Goal: Information Seeking & Learning: Learn about a topic

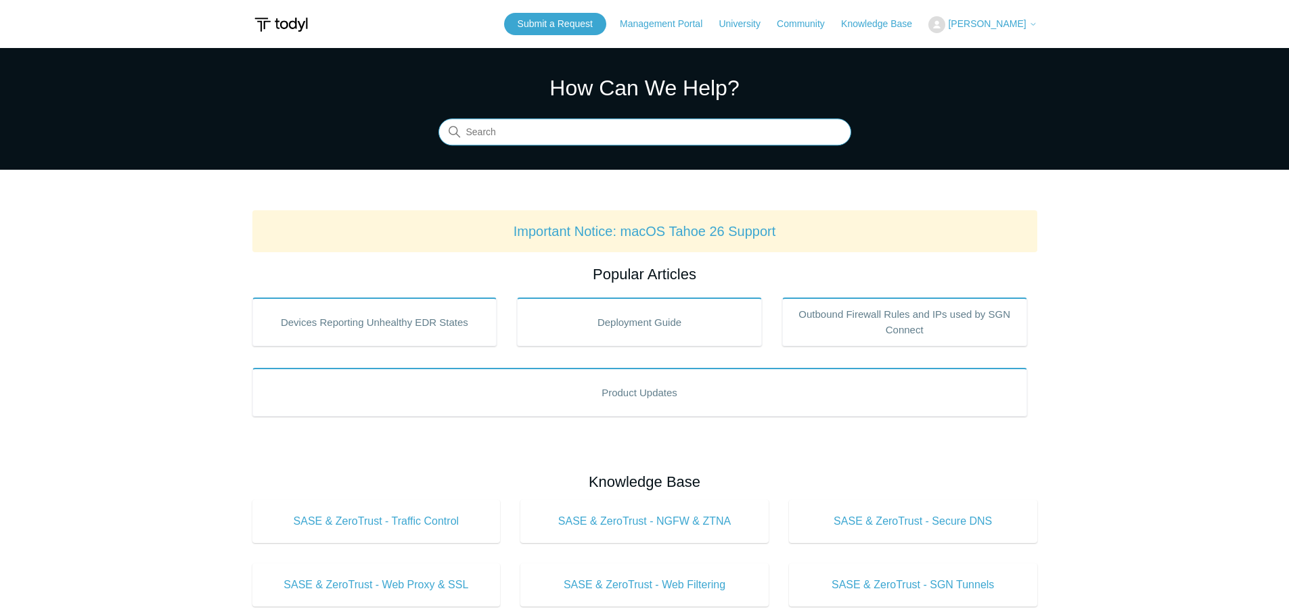
click at [494, 136] on input "Search" at bounding box center [644, 132] width 413 height 27
type input "a"
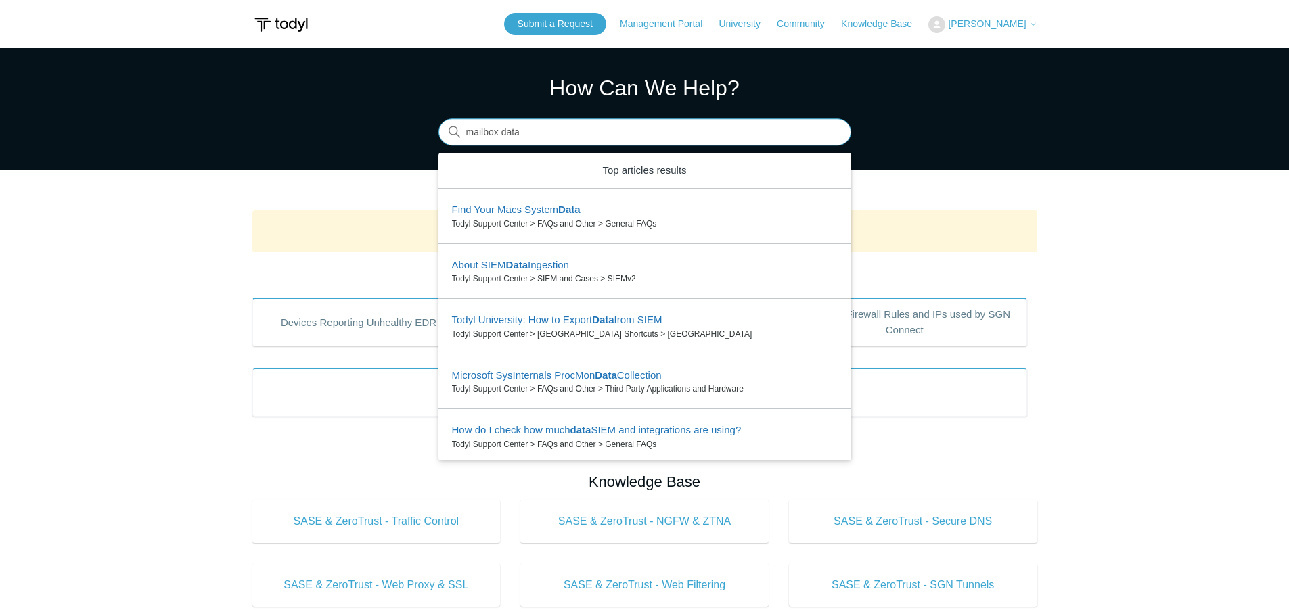
type input "mailbox data"
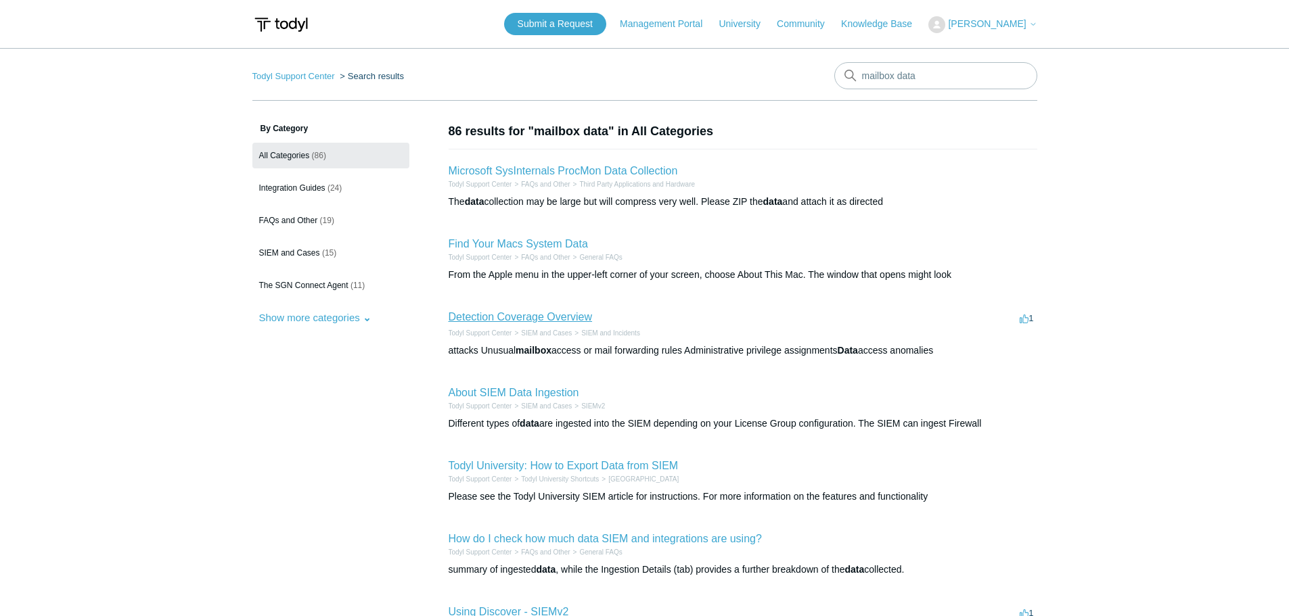
drag, startPoint x: 574, startPoint y: 314, endPoint x: 591, endPoint y: 320, distance: 17.3
click at [591, 320] on link "Detection Coverage Overview" at bounding box center [520, 316] width 144 height 11
click at [916, 79] on input "mailbox data" at bounding box center [935, 75] width 203 height 27
drag, startPoint x: 927, startPoint y: 74, endPoint x: 896, endPoint y: 76, distance: 30.5
click at [896, 76] on input "mailbox data" at bounding box center [935, 75] width 203 height 27
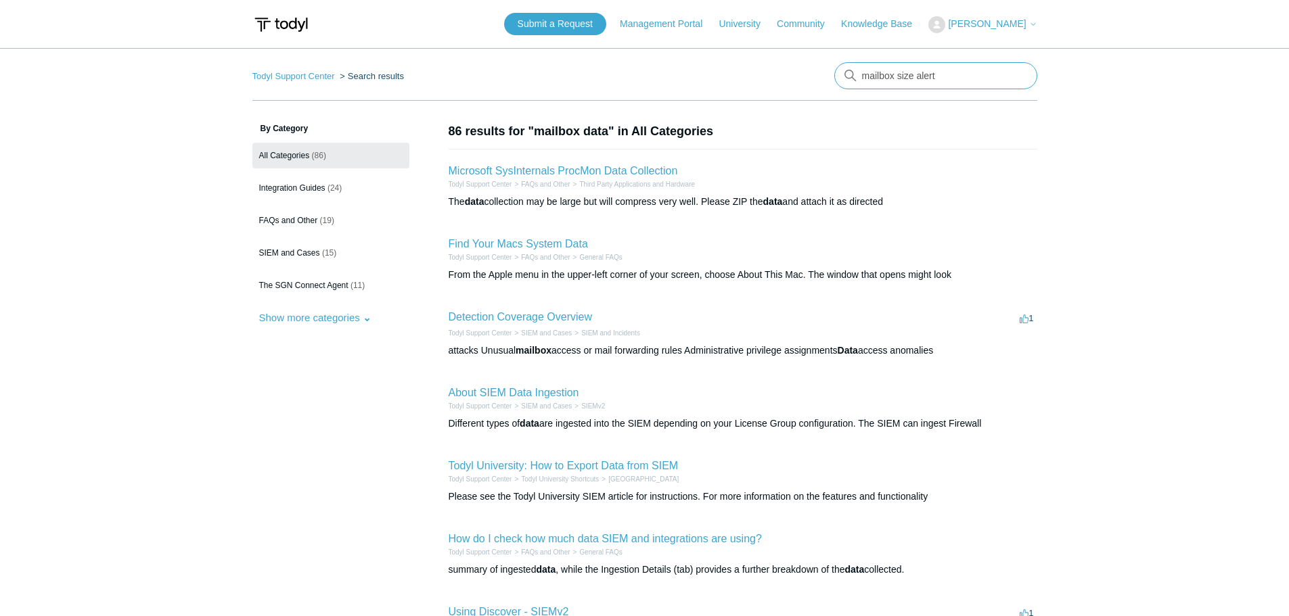
type input "mailbox size alert"
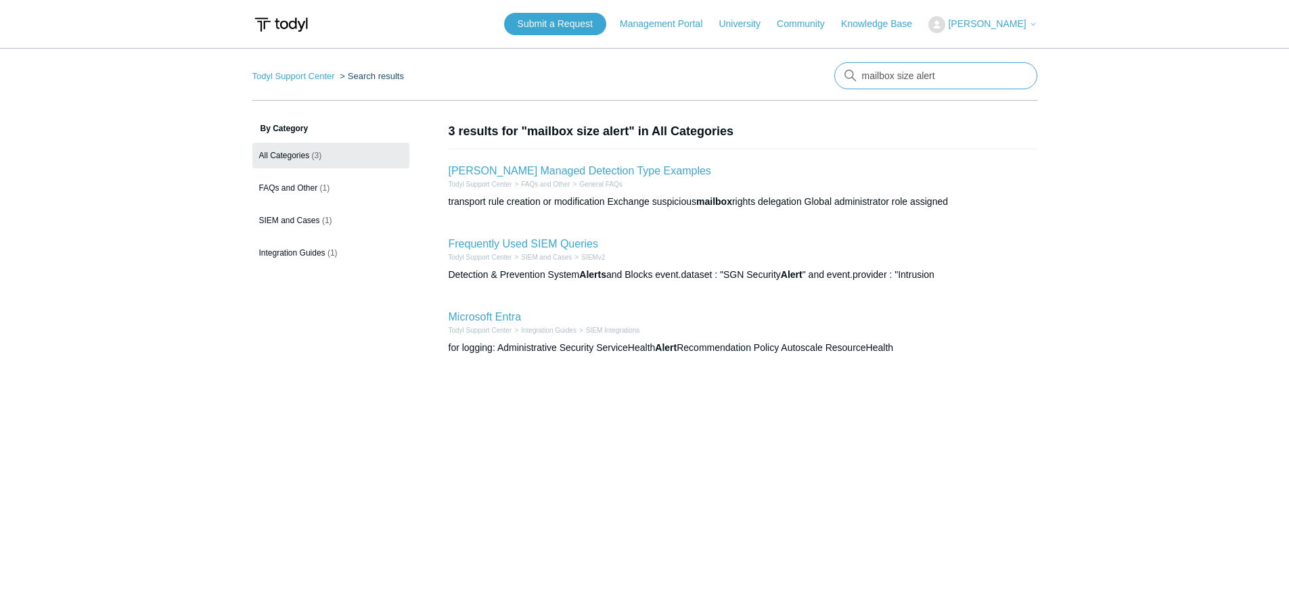
drag, startPoint x: 949, startPoint y: 79, endPoint x: 912, endPoint y: 81, distance: 37.3
click at [912, 81] on input "mailbox size alert" at bounding box center [935, 75] width 203 height 27
type input "mailbox size"
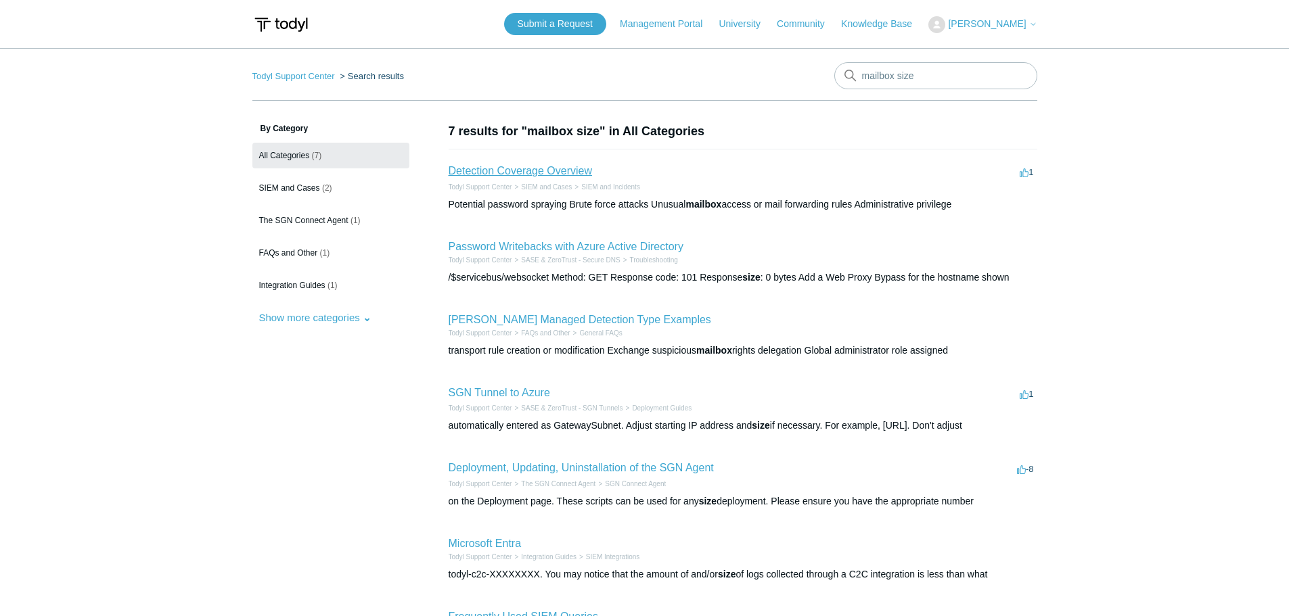
scroll to position [68, 0]
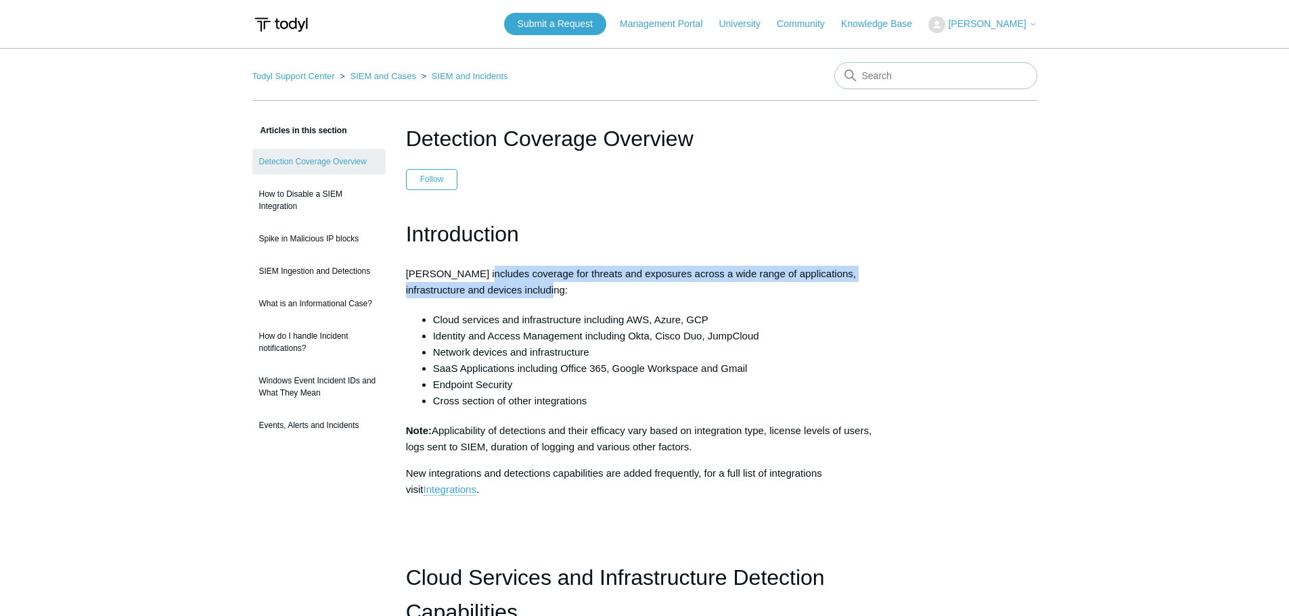
drag, startPoint x: 530, startPoint y: 275, endPoint x: 858, endPoint y: 296, distance: 328.8
click at [858, 296] on p "Todyl SIEM includes coverage for threats and exposures across a wide range of a…" at bounding box center [645, 282] width 478 height 32
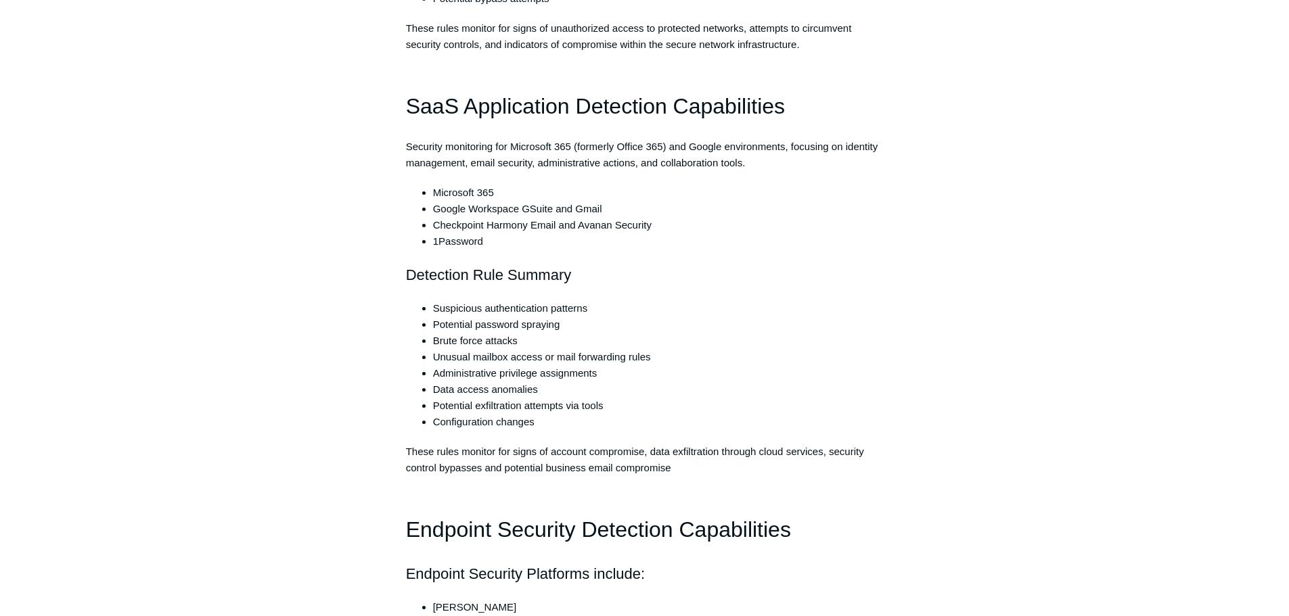
scroll to position [2435, 0]
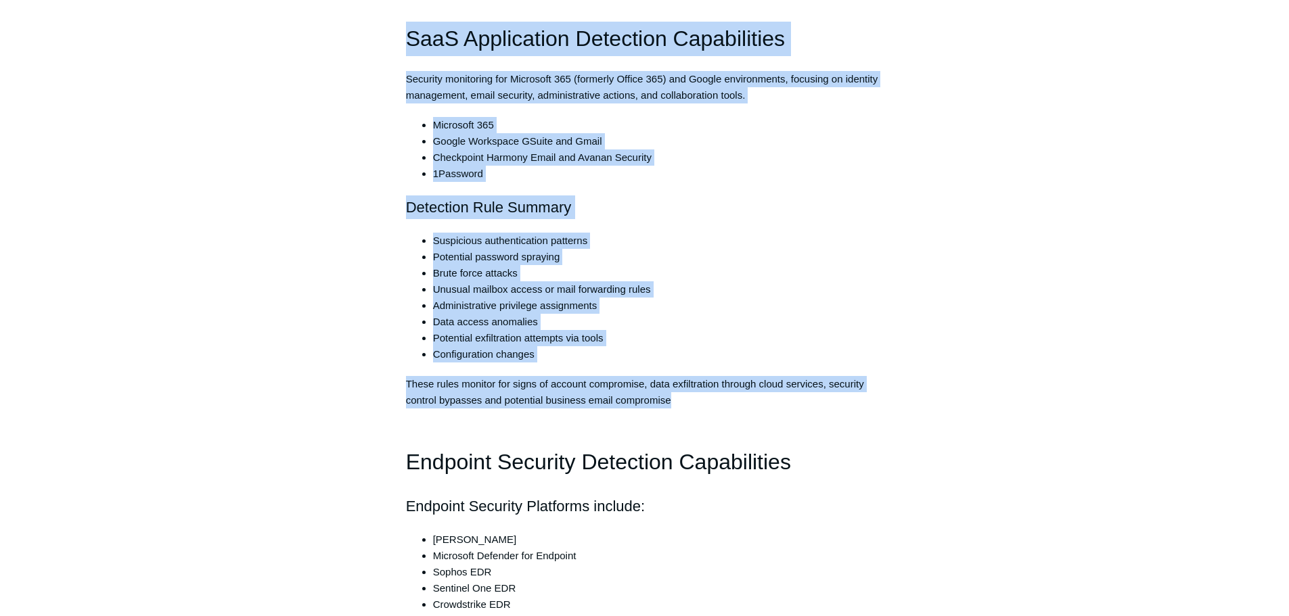
drag, startPoint x: 704, startPoint y: 397, endPoint x: 401, endPoint y: 17, distance: 486.2
copy div "SaaS Application Detection Capabilities Security monitoring for Microsoft 365 (…"
